Goal: Information Seeking & Learning: Find specific fact

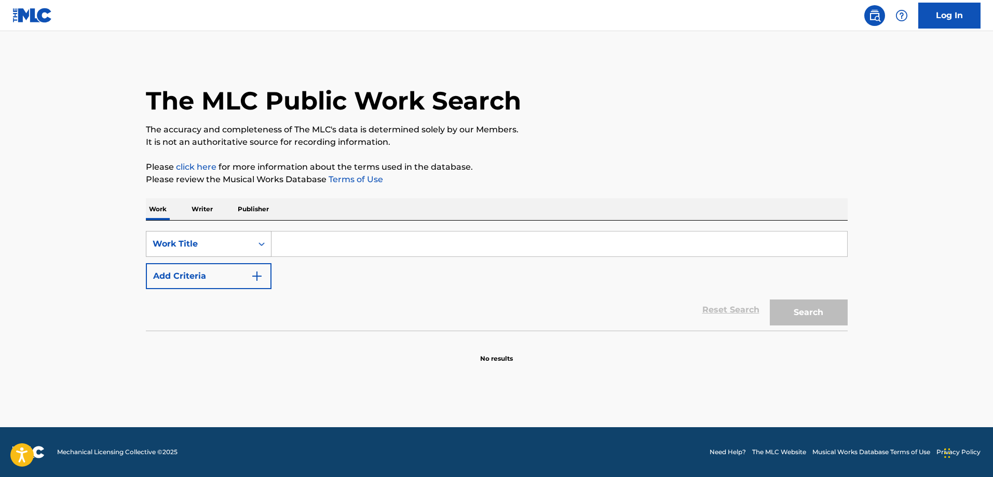
click at [202, 255] on div "Work Title" at bounding box center [209, 244] width 126 height 26
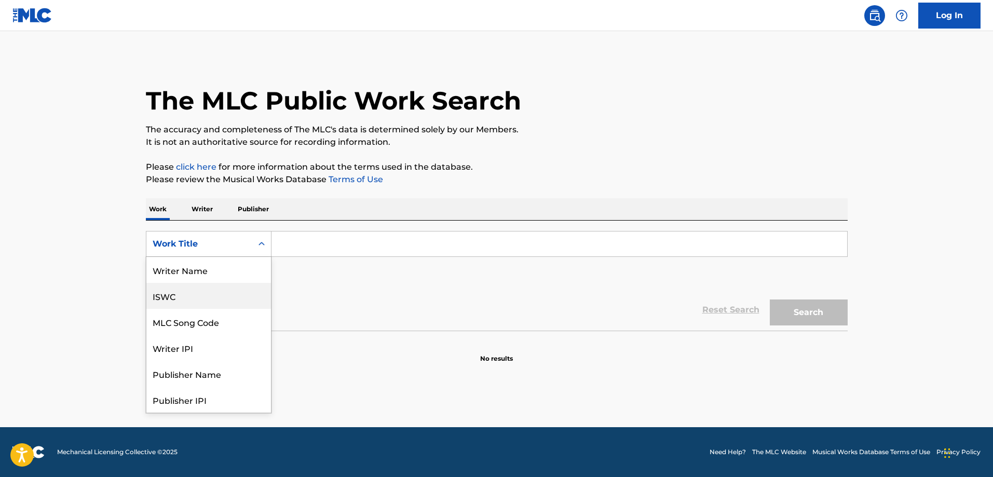
click at [196, 297] on div "ISWC" at bounding box center [208, 296] width 125 height 26
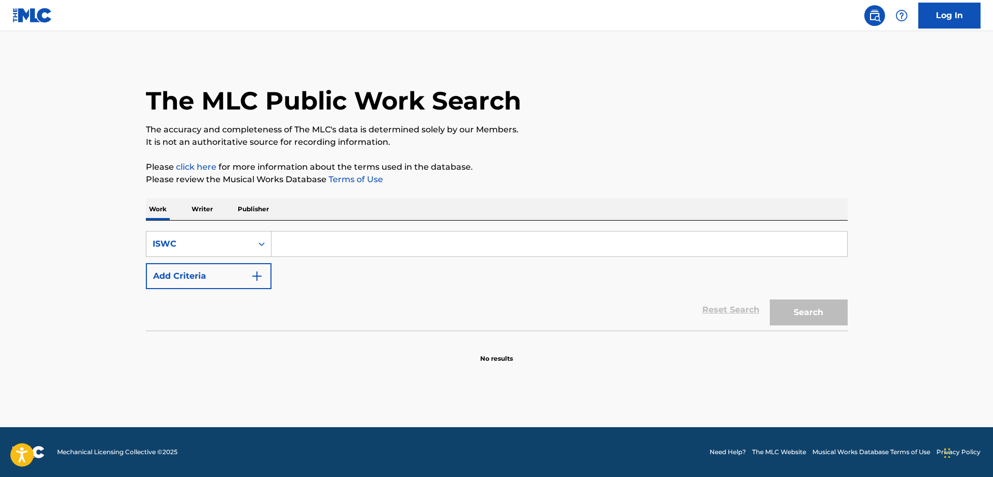
drag, startPoint x: 390, startPoint y: 241, endPoint x: 397, endPoint y: 238, distance: 7.4
click at [390, 241] on input "Search Form" at bounding box center [559, 243] width 576 height 25
paste input "T3280567177"
type input "T3280567177"
click at [770, 299] on button "Search" at bounding box center [809, 312] width 78 height 26
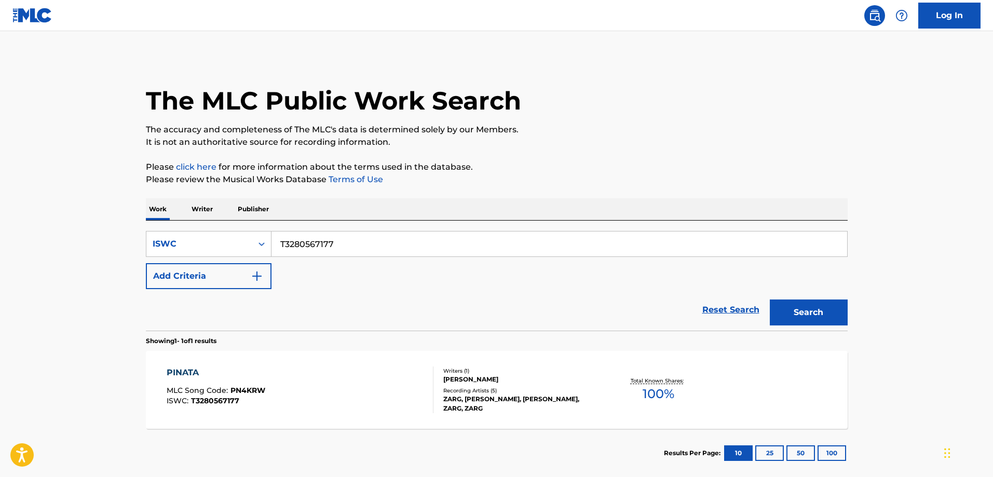
click at [294, 388] on div "PINATA MLC Song Code : PN4KRW ISWC : T3280567177" at bounding box center [300, 389] width 267 height 47
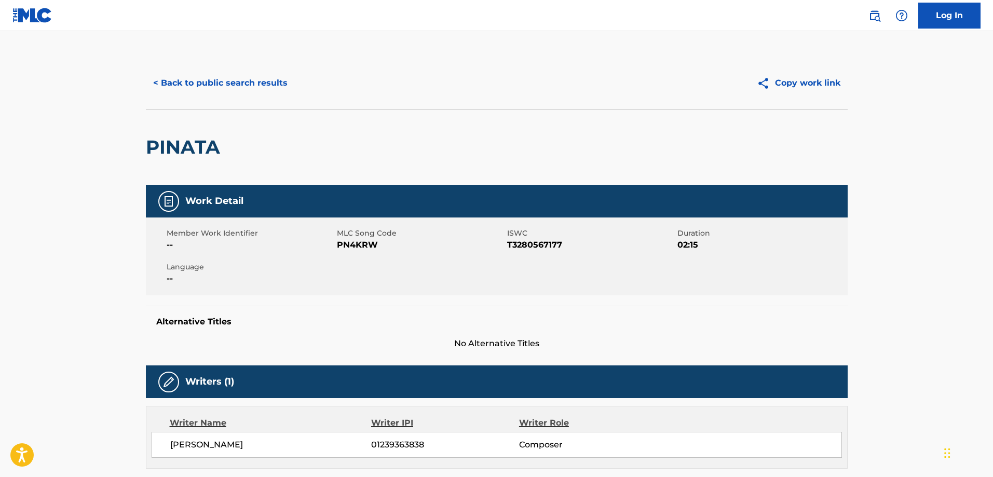
click at [189, 142] on h2 "PINATA" at bounding box center [185, 146] width 79 height 23
copy h2 "PINATA"
